Goal: Answer question/provide support: Answer question/provide support

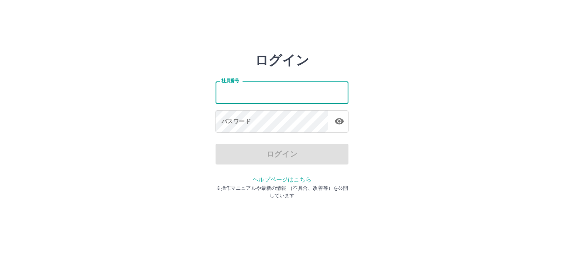
click at [266, 90] on input "社員番号" at bounding box center [281, 92] width 133 height 22
type input "*******"
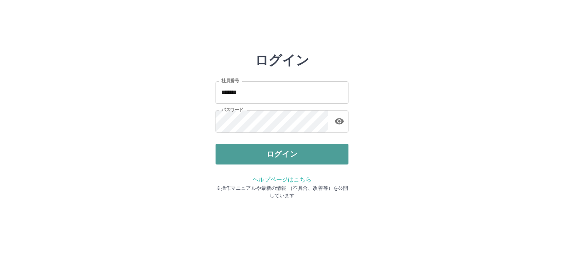
click at [244, 148] on button "ログイン" at bounding box center [281, 154] width 133 height 21
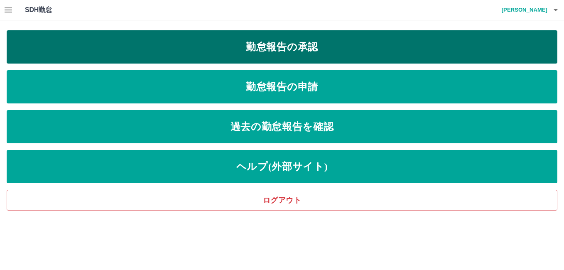
click at [220, 51] on link "勤怠報告の承認" at bounding box center [282, 46] width 550 height 33
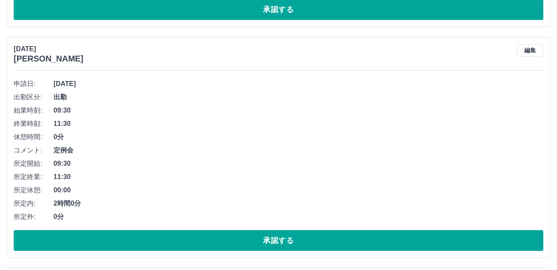
scroll to position [5552, 0]
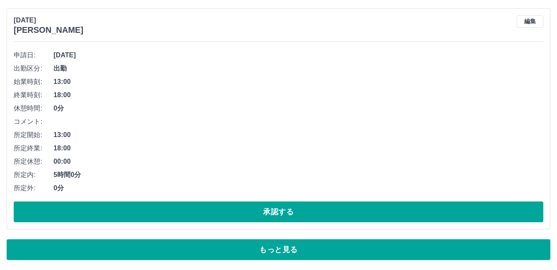
click at [203, 246] on button "もっと見る" at bounding box center [279, 249] width 544 height 21
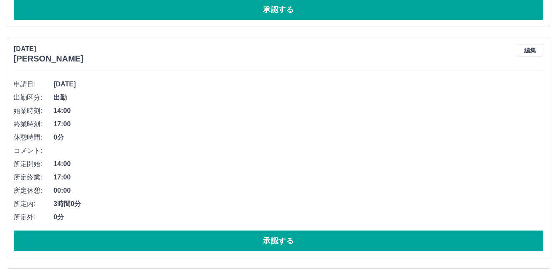
scroll to position [5970, 0]
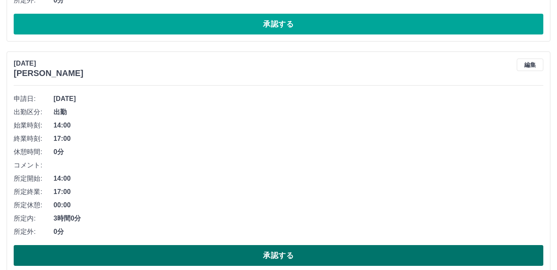
click at [187, 250] on button "承認する" at bounding box center [279, 255] width 530 height 21
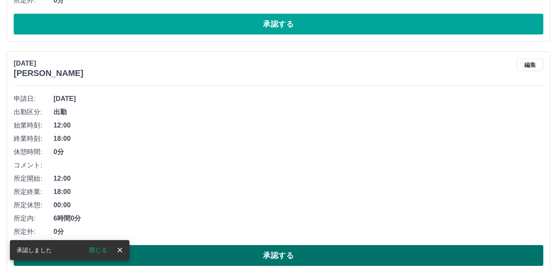
click at [178, 254] on button "承認する" at bounding box center [279, 255] width 530 height 21
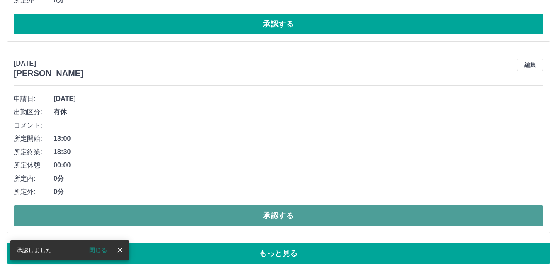
click at [165, 216] on button "承認する" at bounding box center [279, 215] width 530 height 21
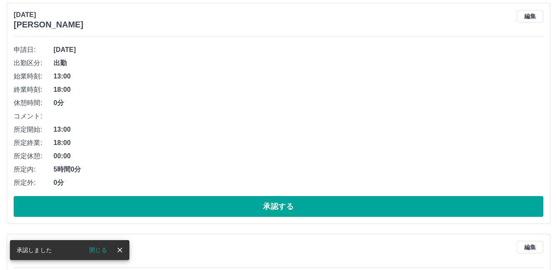
scroll to position [5770, 0]
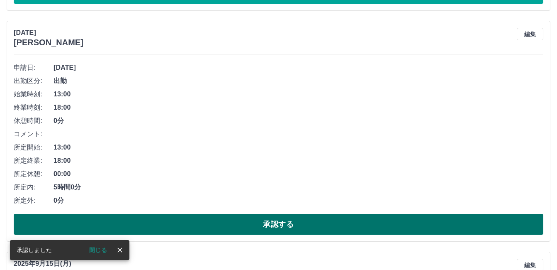
click at [168, 221] on button "承認する" at bounding box center [279, 224] width 530 height 21
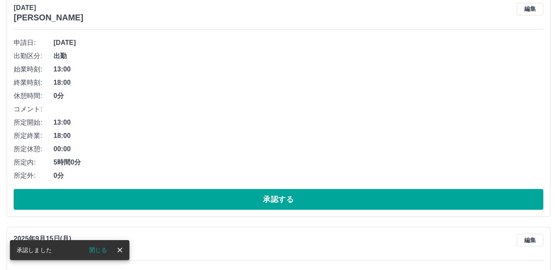
scroll to position [5562, 0]
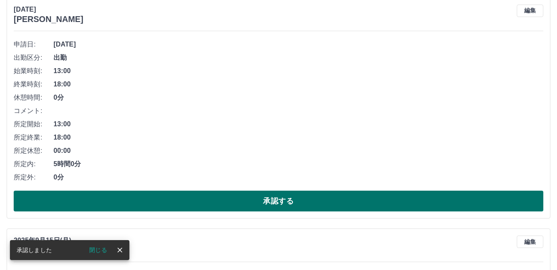
click at [156, 194] on button "承認する" at bounding box center [279, 200] width 530 height 21
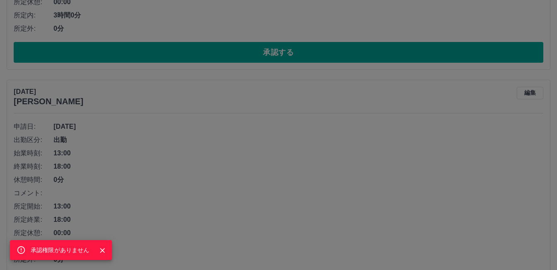
scroll to position [5479, 0]
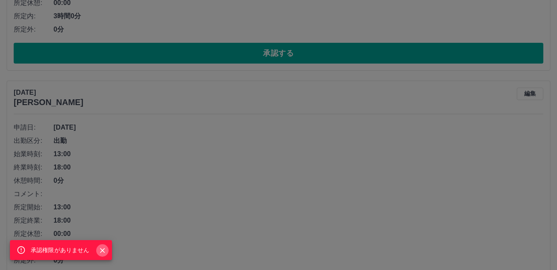
click at [103, 249] on icon "Close" at bounding box center [102, 250] width 8 height 8
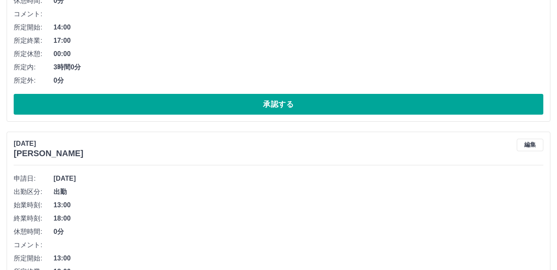
scroll to position [5313, 0]
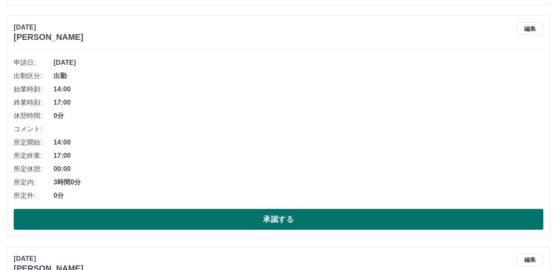
click at [142, 222] on button "承認する" at bounding box center [279, 219] width 530 height 21
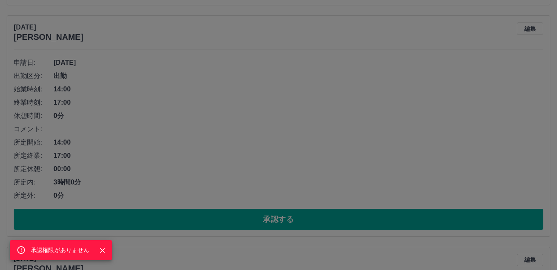
click at [101, 250] on icon "Close" at bounding box center [102, 250] width 8 height 8
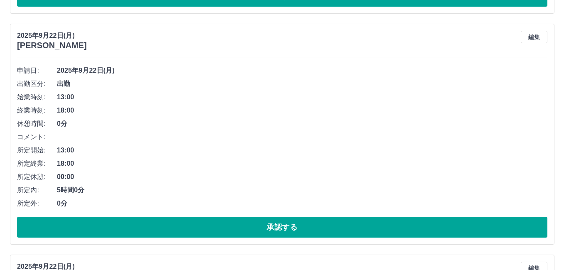
scroll to position [0, 0]
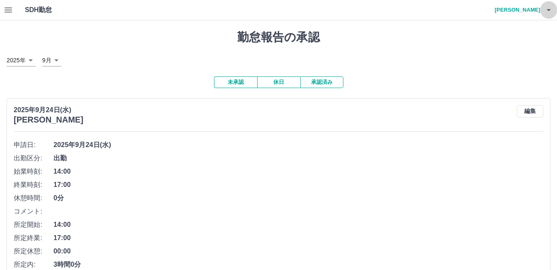
click at [544, 10] on icon "button" at bounding box center [549, 10] width 10 height 10
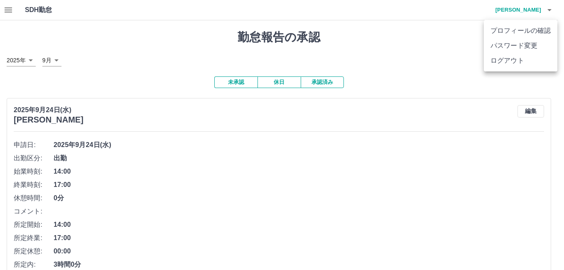
click at [519, 60] on li "ログアウト" at bounding box center [519, 60] width 73 height 15
